Goal: Navigation & Orientation: Find specific page/section

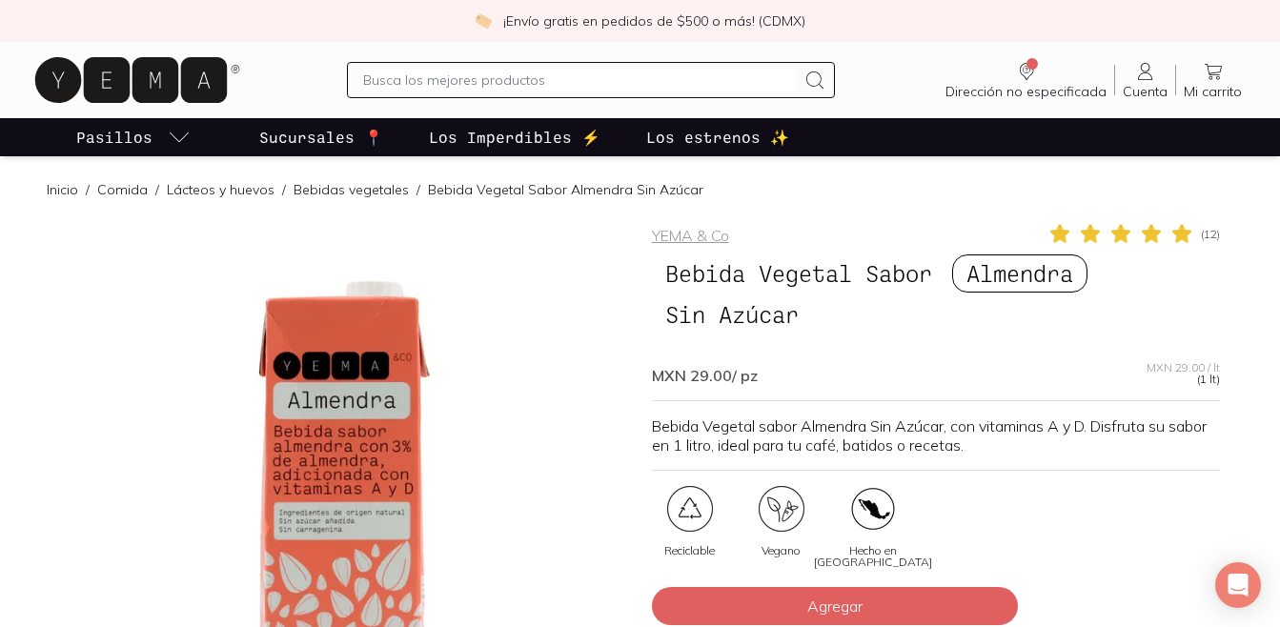
click at [678, 221] on div "Inicio / Comida / Lácteos y huevos / Bebidas vegetales / Bebida Vegetal Sabor A…" at bounding box center [375, 189] width 657 height 66
click at [680, 234] on link "YEMA & Co" at bounding box center [690, 235] width 77 height 19
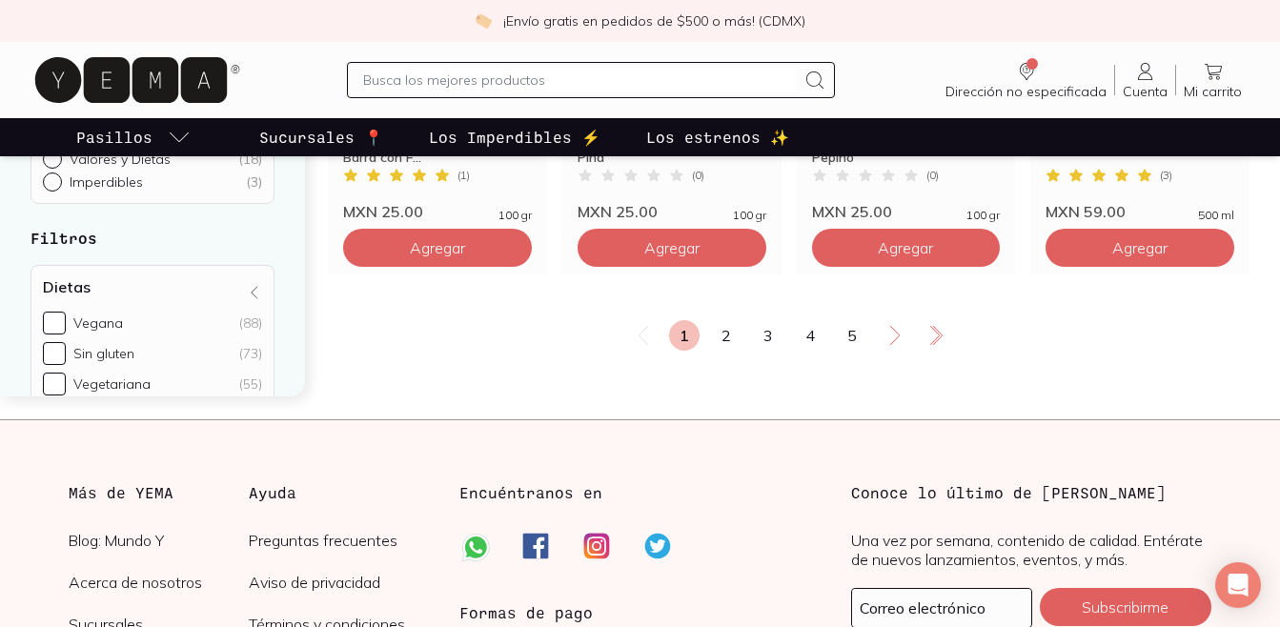
scroll to position [2669, 0]
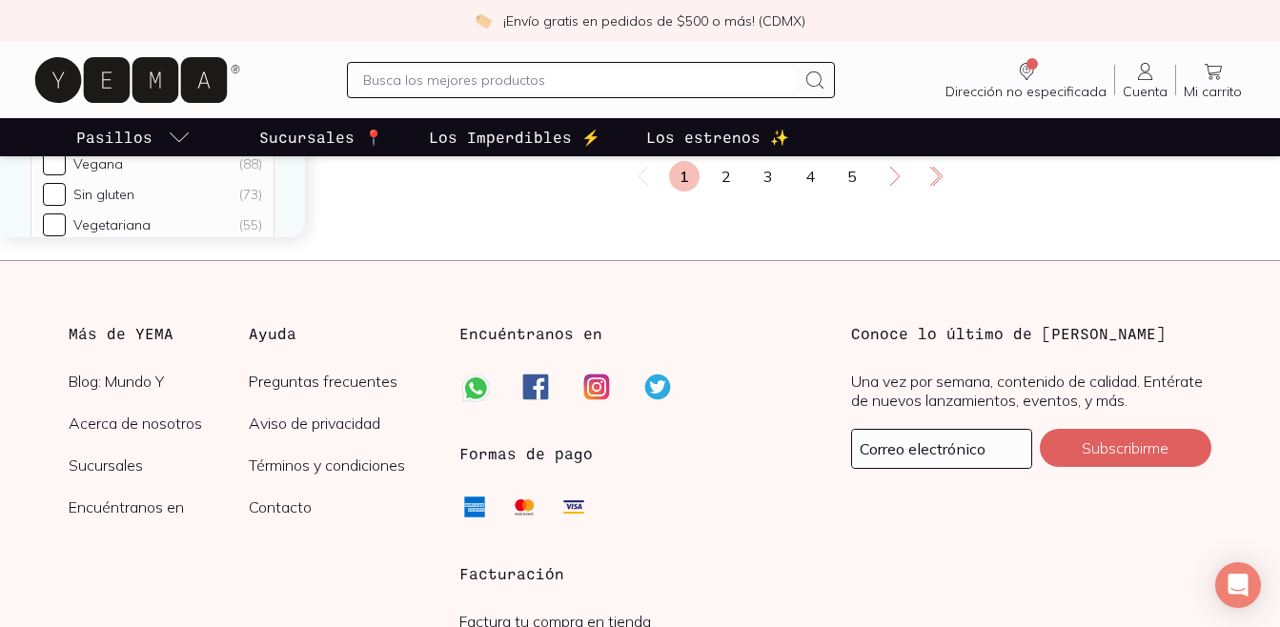
click at [123, 424] on link "Acerca de nosotros" at bounding box center [159, 423] width 180 height 19
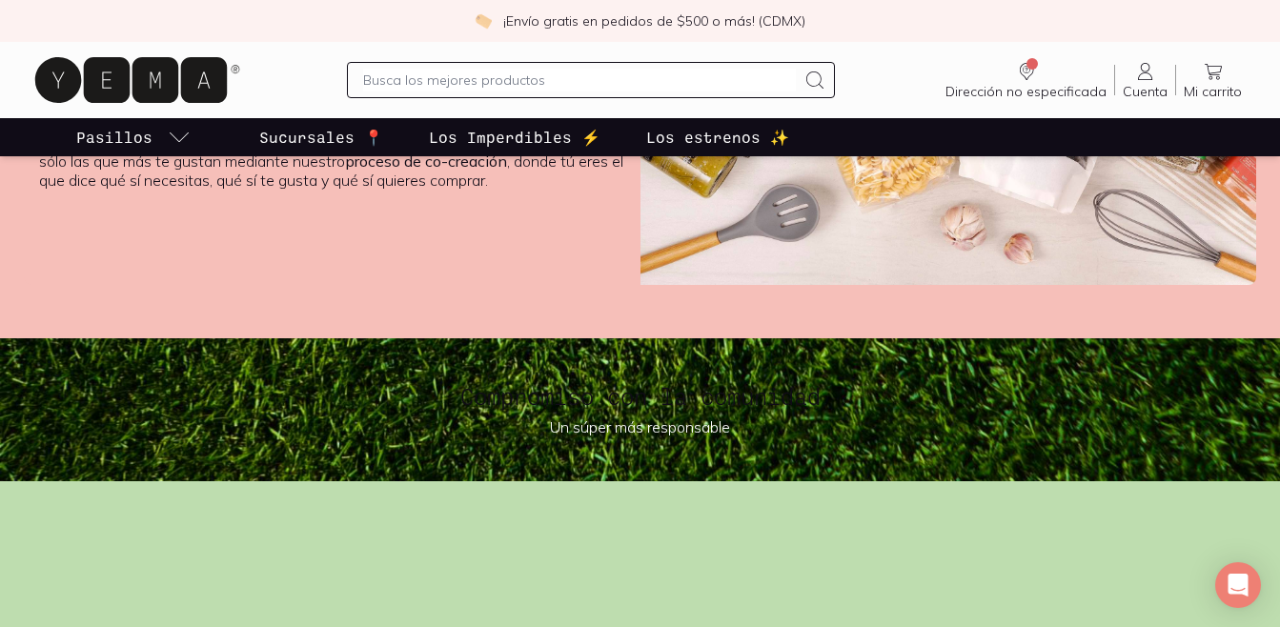
scroll to position [3622, 0]
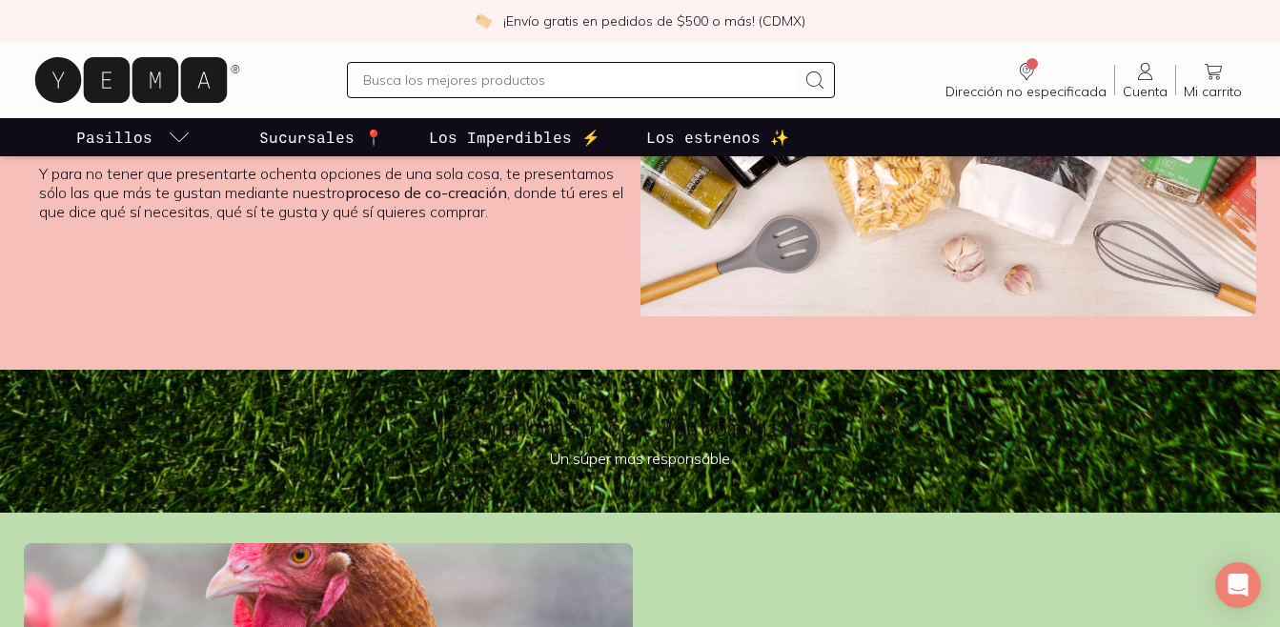
click at [301, 119] on link "Sucursales 📍" at bounding box center [321, 137] width 132 height 38
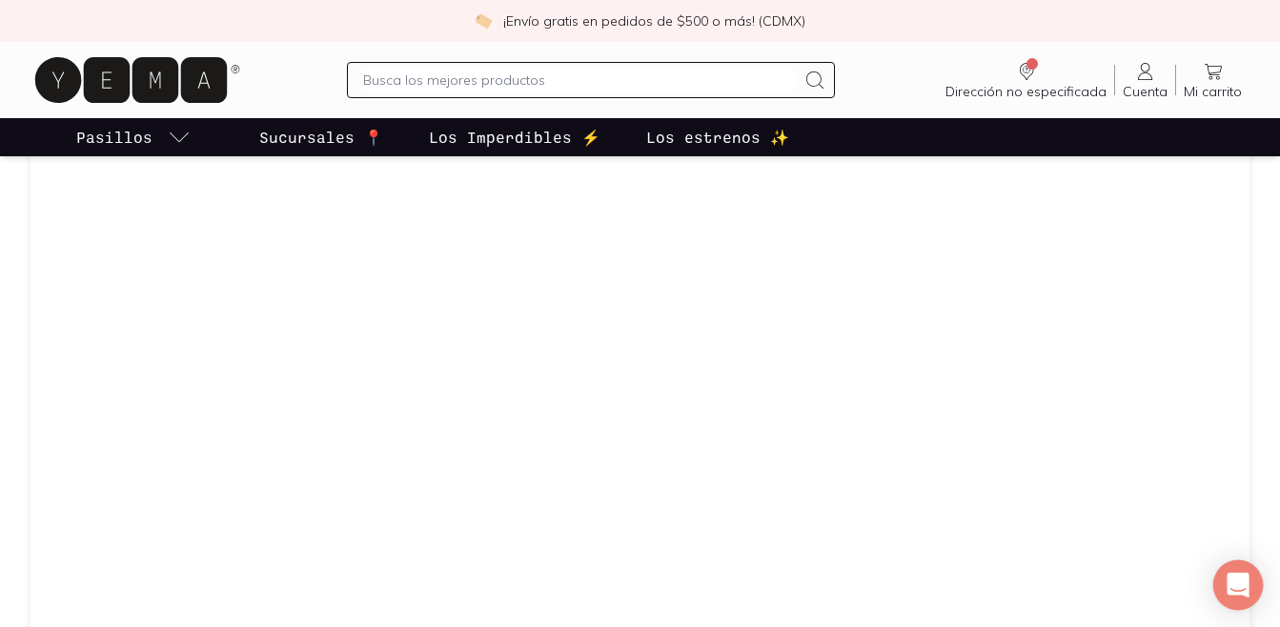
scroll to position [1350, 0]
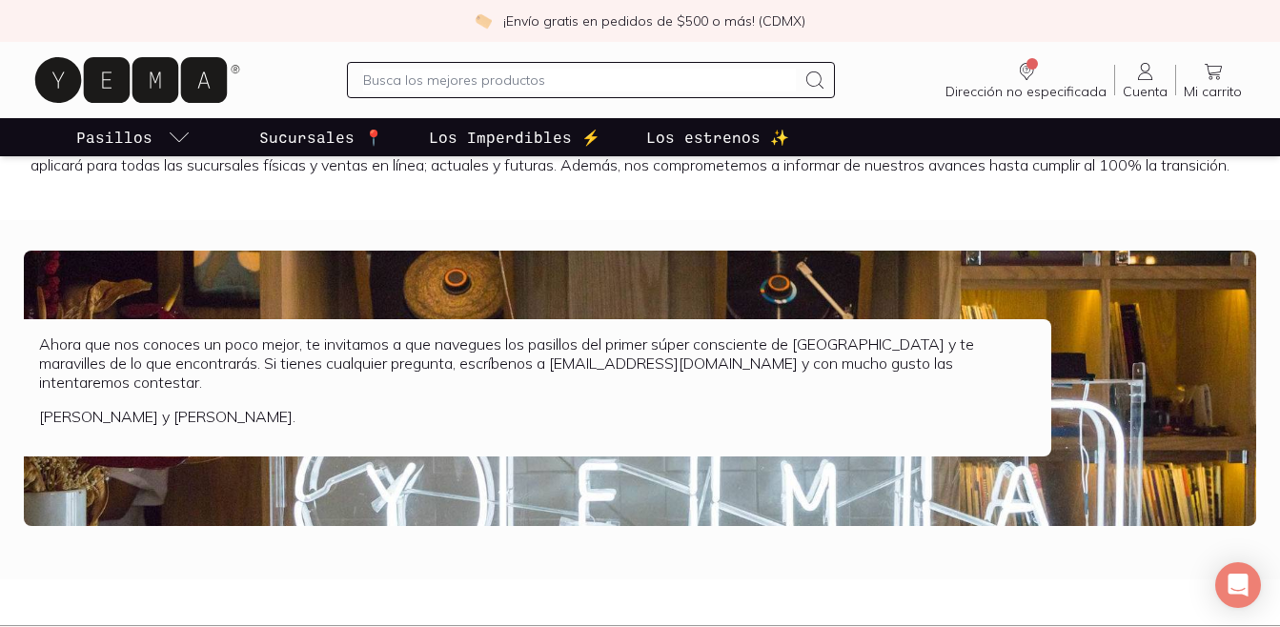
scroll to position [4672, 0]
